Goal: Transaction & Acquisition: Download file/media

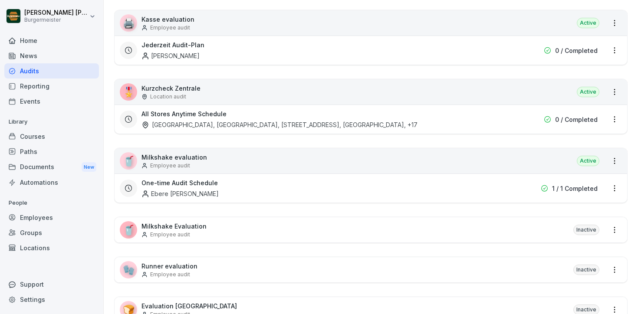
click at [191, 126] on div "[GEOGRAPHIC_DATA], [GEOGRAPHIC_DATA], [STREET_ADDRESS], [GEOGRAPHIC_DATA] , +17" at bounding box center [279, 124] width 276 height 9
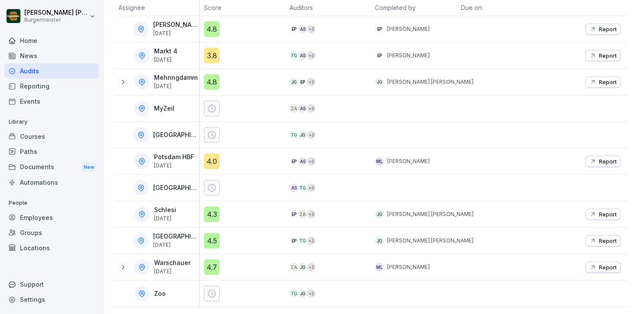
scroll to position [409, 0]
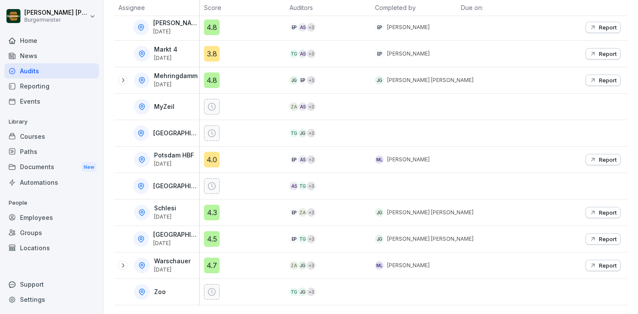
click at [39, 140] on div "Courses" at bounding box center [51, 136] width 95 height 15
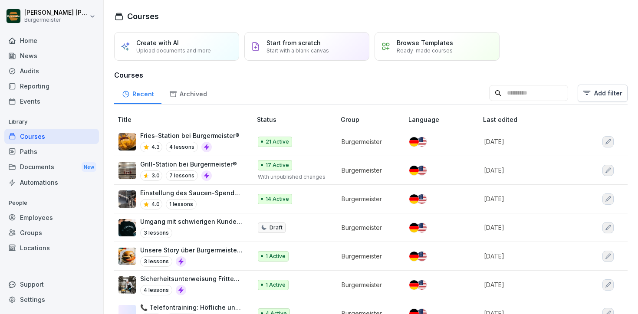
click at [45, 164] on div "Documents New" at bounding box center [51, 167] width 95 height 16
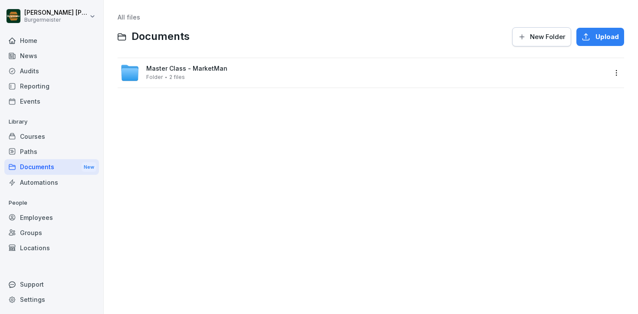
click at [166, 76] on div "Folder 2 files" at bounding box center [165, 77] width 39 height 6
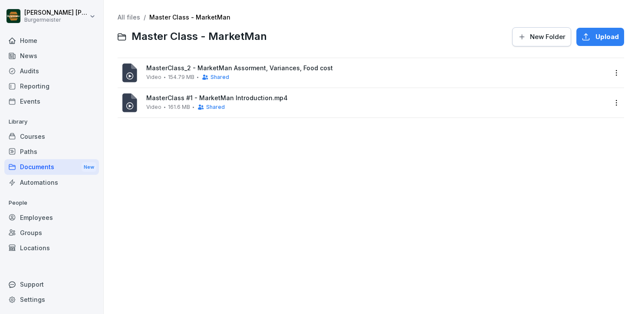
click at [210, 78] on span "Shared" at bounding box center [219, 77] width 19 height 6
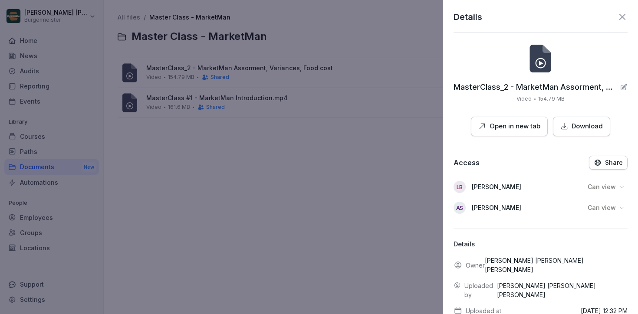
click at [622, 14] on icon at bounding box center [622, 17] width 10 height 10
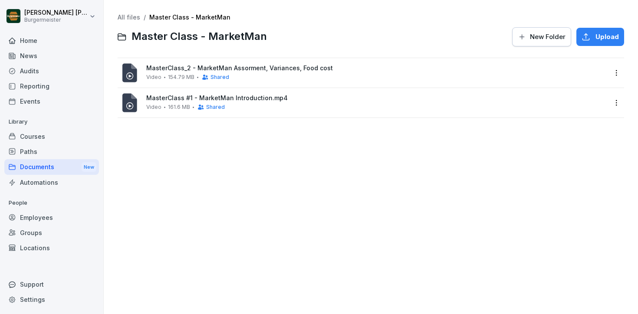
click at [36, 167] on div "Documents New" at bounding box center [51, 167] width 95 height 16
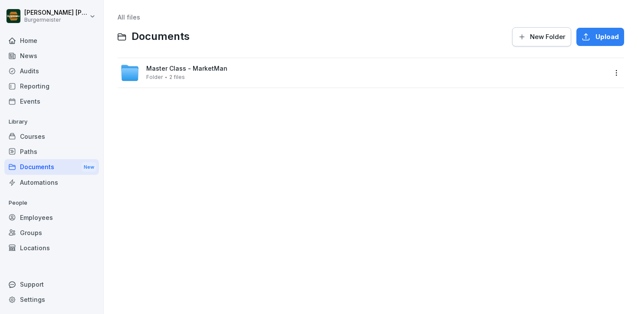
click at [28, 72] on div "Audits" at bounding box center [51, 70] width 95 height 15
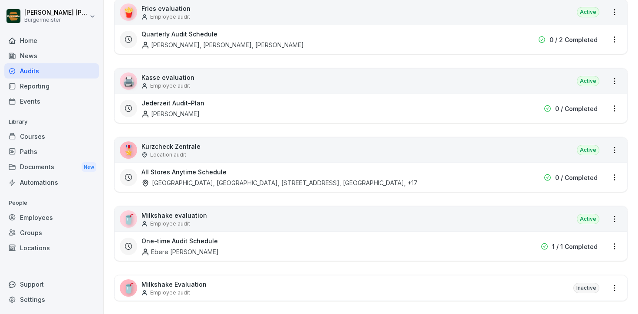
click at [240, 145] on div "🎖️ Kurzcheck Zentrale Location audit Active" at bounding box center [371, 150] width 512 height 25
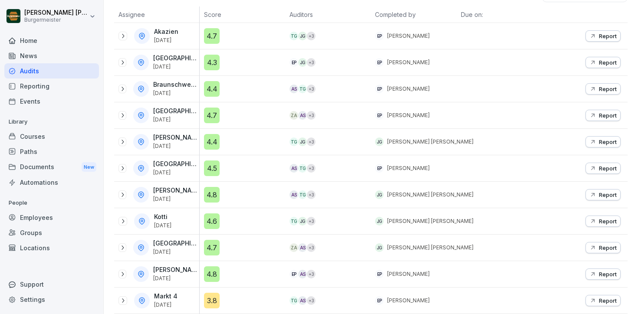
scroll to position [170, 0]
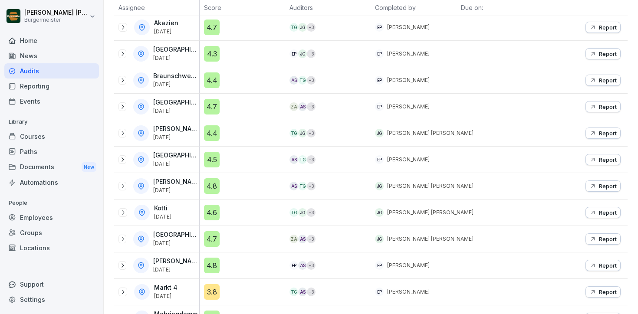
click at [125, 184] on icon at bounding box center [122, 186] width 7 height 7
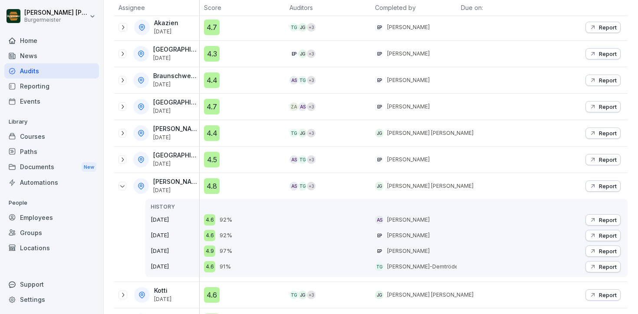
click at [600, 188] on p "Report" at bounding box center [608, 186] width 18 height 7
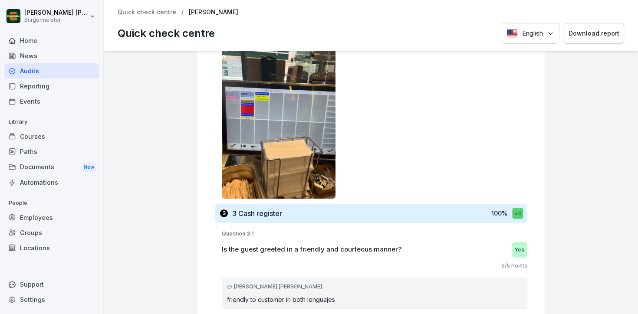
scroll to position [1347, 0]
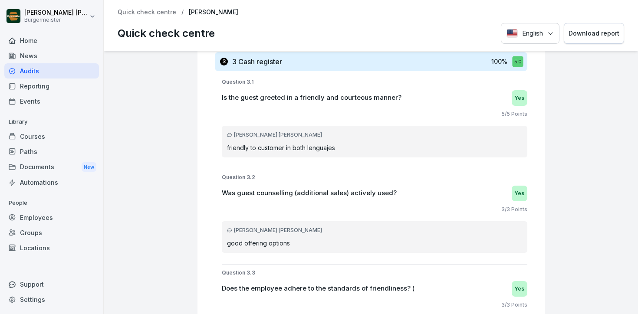
click at [595, 35] on div "Download report" at bounding box center [593, 34] width 51 height 10
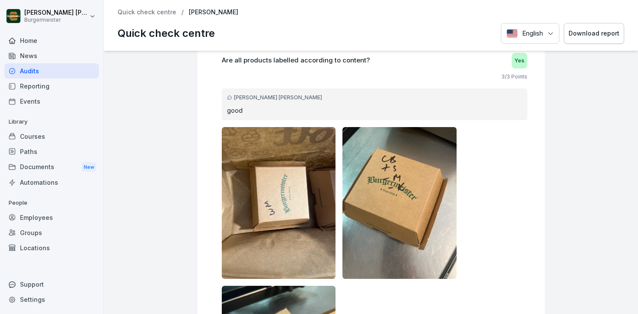
scroll to position [2399, 0]
